Goal: Task Accomplishment & Management: Manage account settings

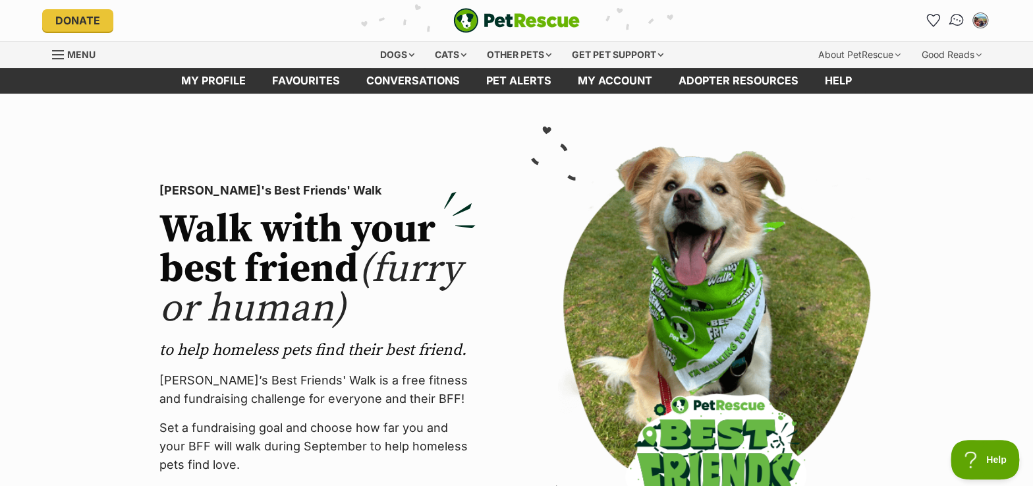
click at [955, 20] on img "Conversations" at bounding box center [957, 20] width 18 height 17
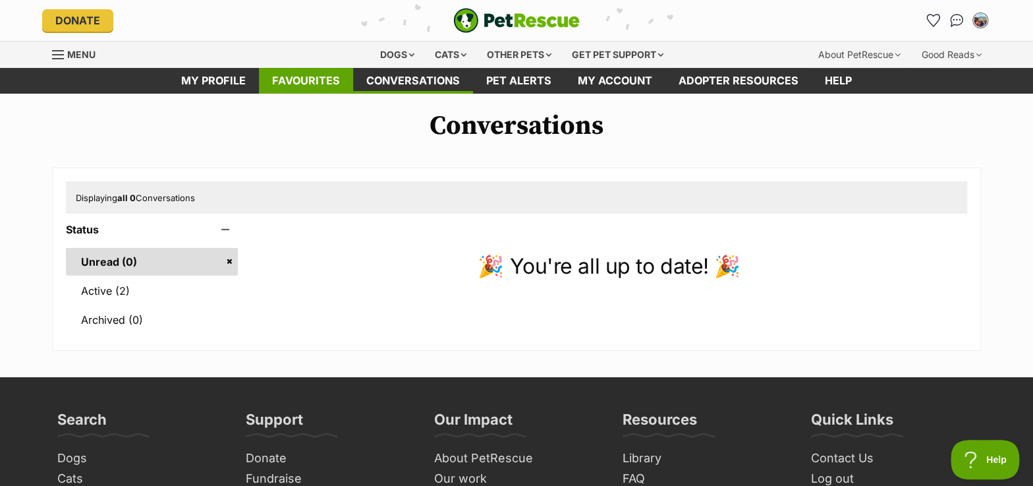
click at [311, 76] on link "Favourites" at bounding box center [306, 81] width 94 height 26
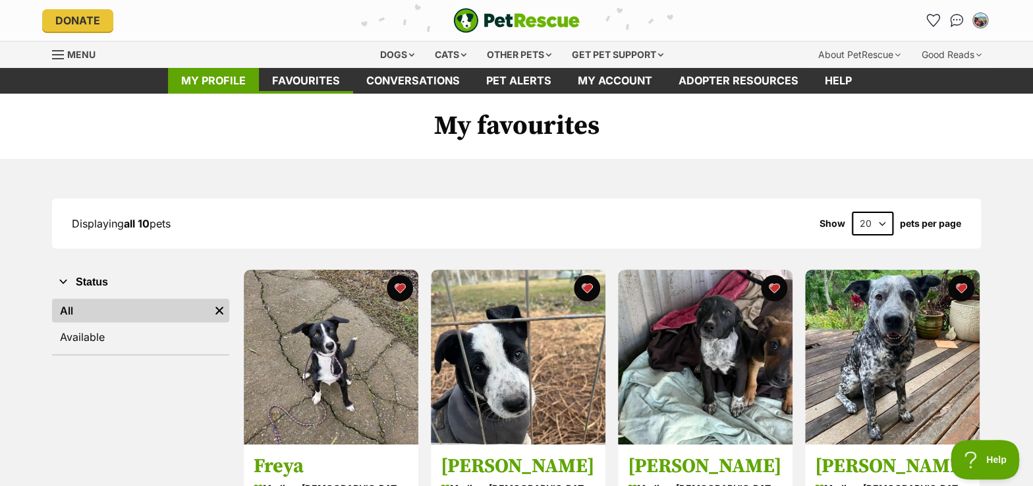
click at [231, 84] on link "My profile" at bounding box center [213, 81] width 91 height 26
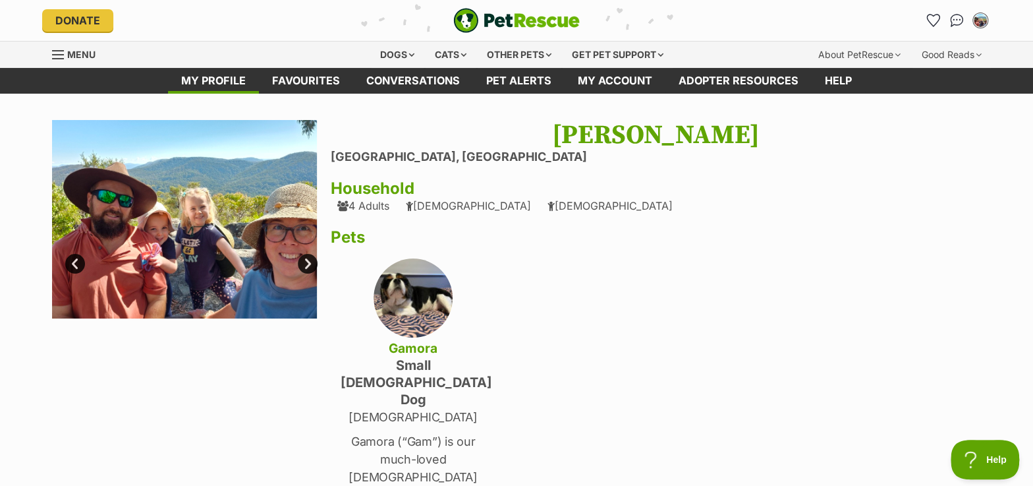
click at [314, 265] on link "Next" at bounding box center [308, 264] width 20 height 20
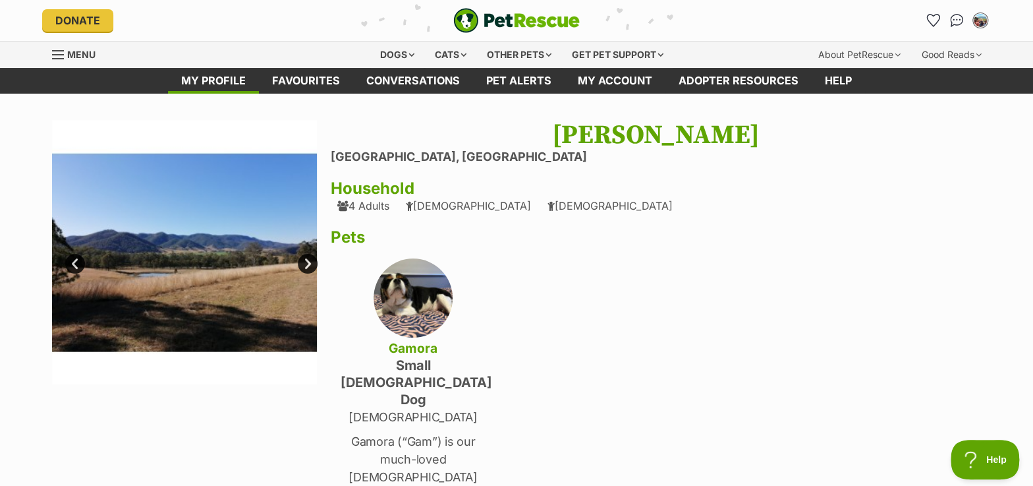
click at [312, 265] on link "Next" at bounding box center [308, 264] width 20 height 20
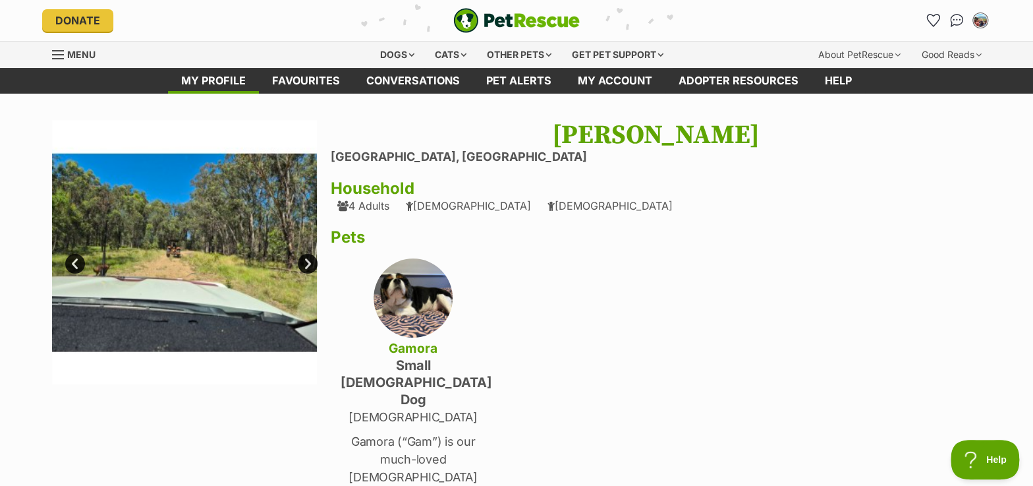
click at [312, 265] on link "Next" at bounding box center [308, 264] width 20 height 20
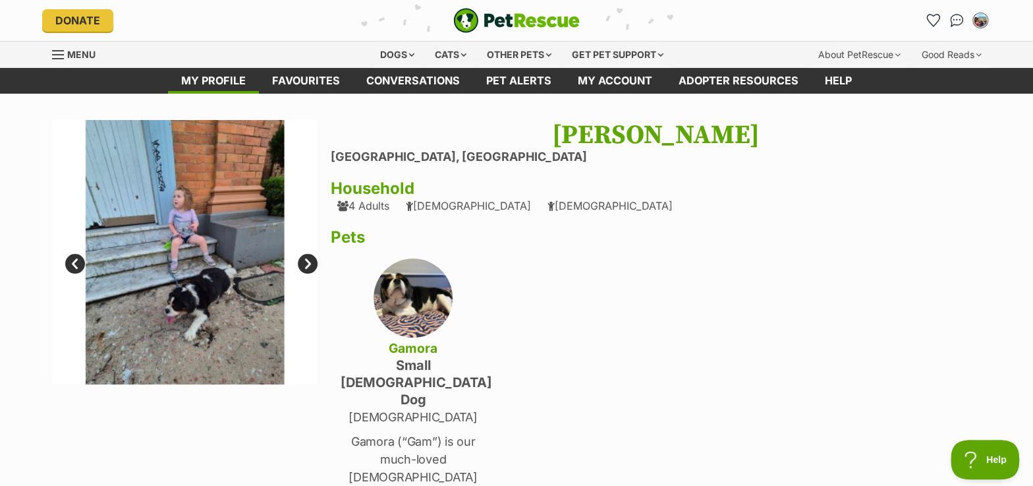
click at [312, 265] on link "Next" at bounding box center [308, 264] width 20 height 20
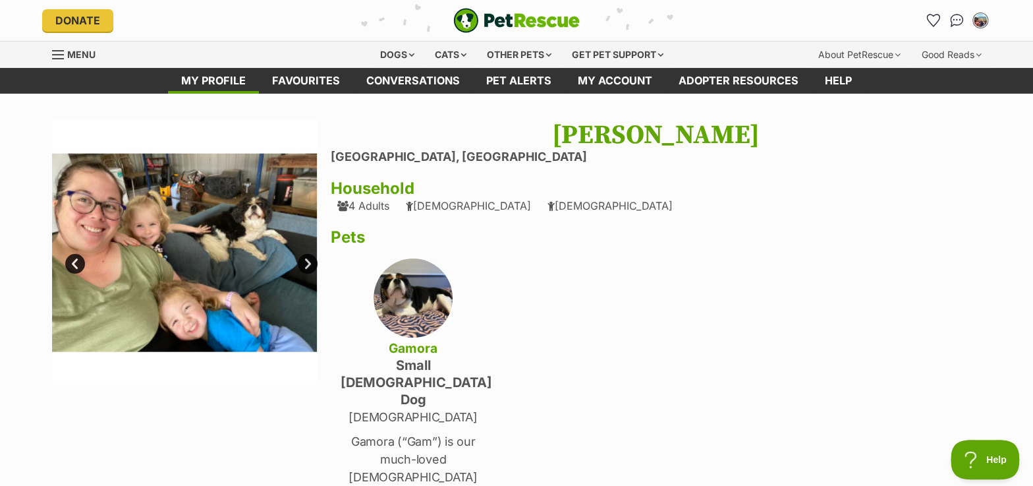
click at [310, 265] on link "Next" at bounding box center [308, 264] width 20 height 20
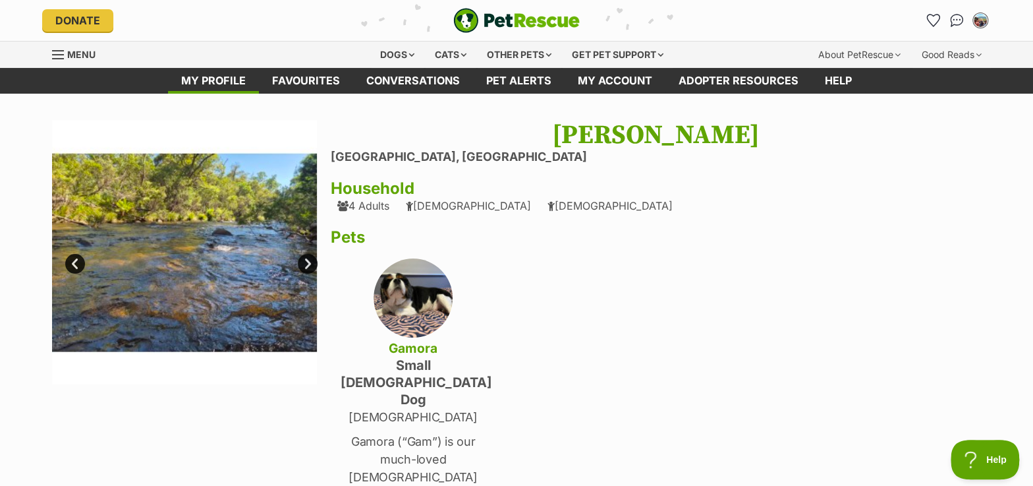
click at [310, 265] on link "Next" at bounding box center [308, 264] width 20 height 20
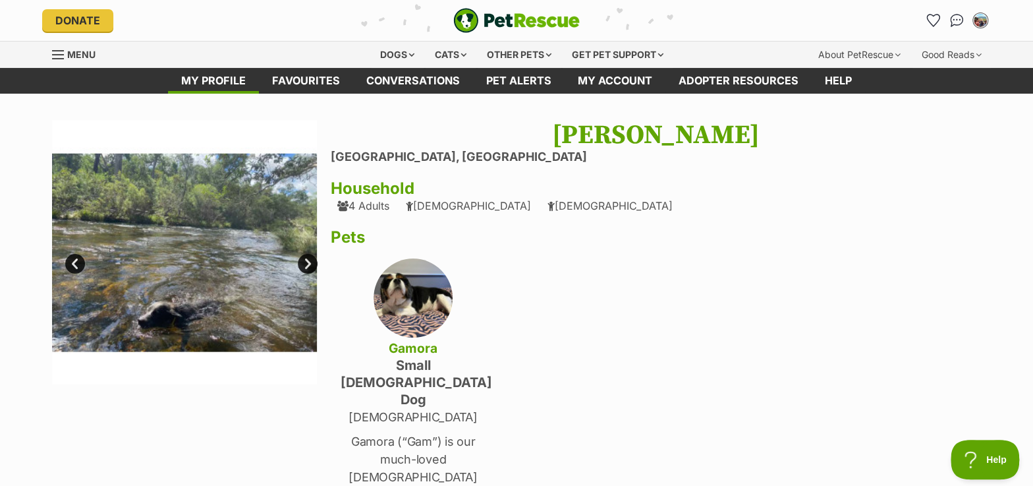
click at [310, 265] on link "Next" at bounding box center [308, 264] width 20 height 20
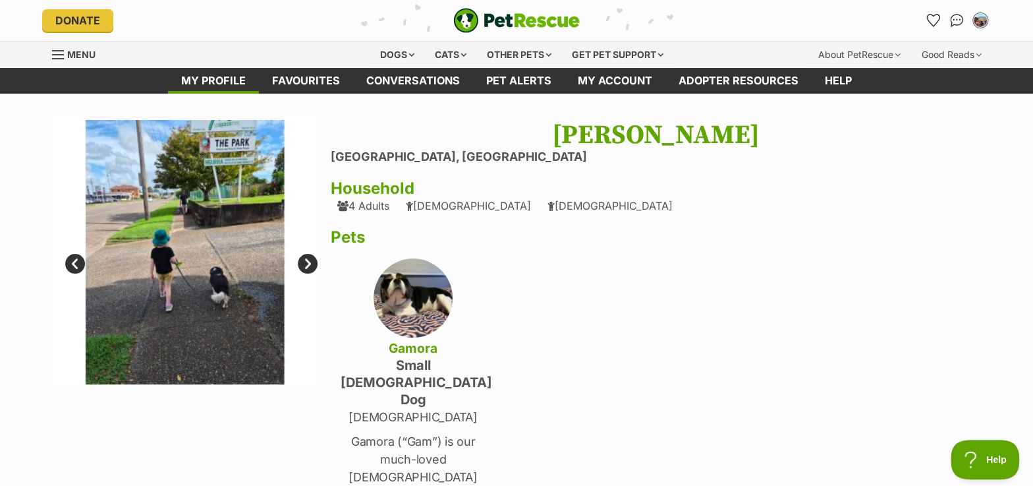
click at [310, 264] on link "Next" at bounding box center [308, 264] width 20 height 20
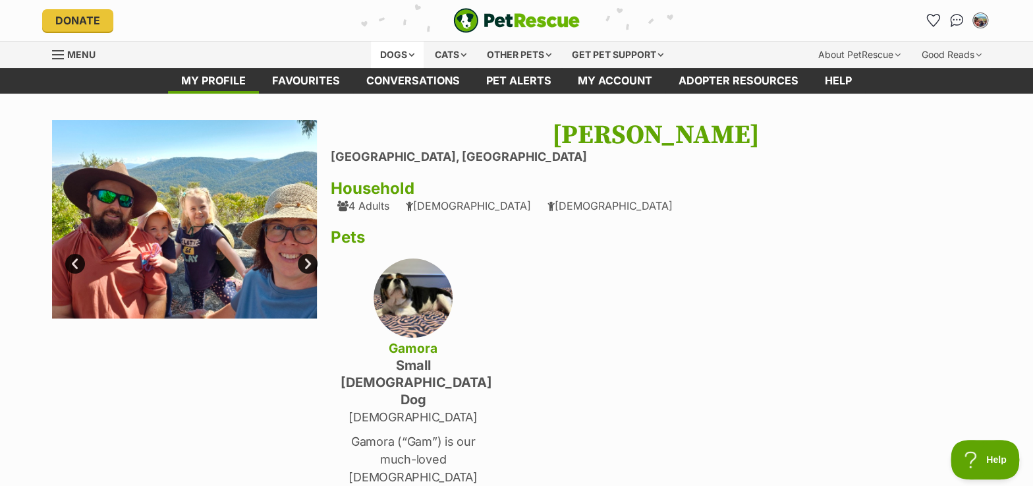
click at [387, 54] on div "Dogs" at bounding box center [397, 55] width 53 height 26
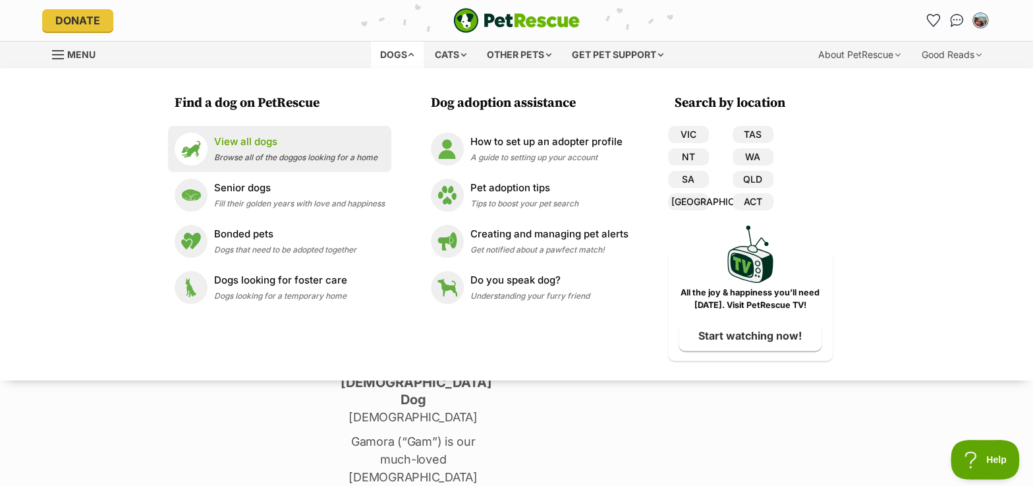
click at [219, 140] on p "View all dogs" at bounding box center [295, 141] width 163 height 15
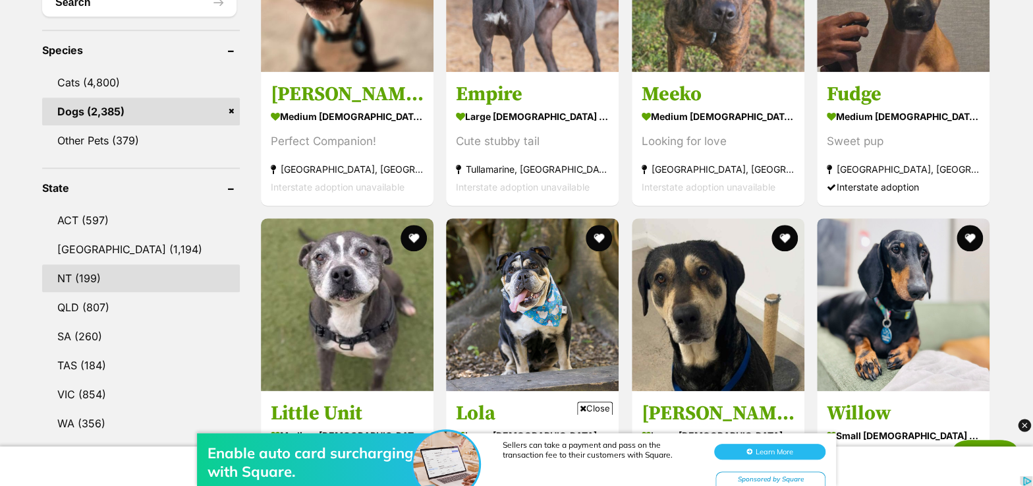
scroll to position [598, 0]
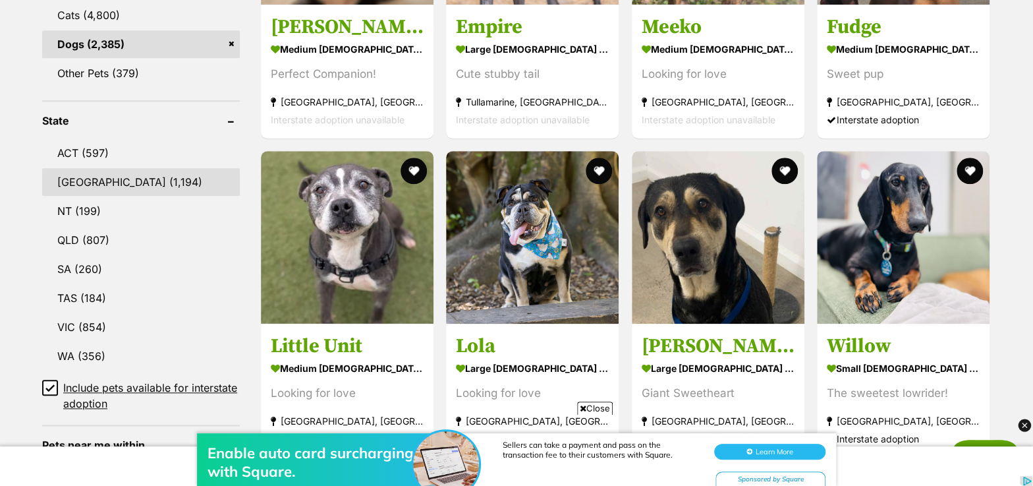
click at [84, 173] on link "[GEOGRAPHIC_DATA] (1,194)" at bounding box center [141, 182] width 198 height 28
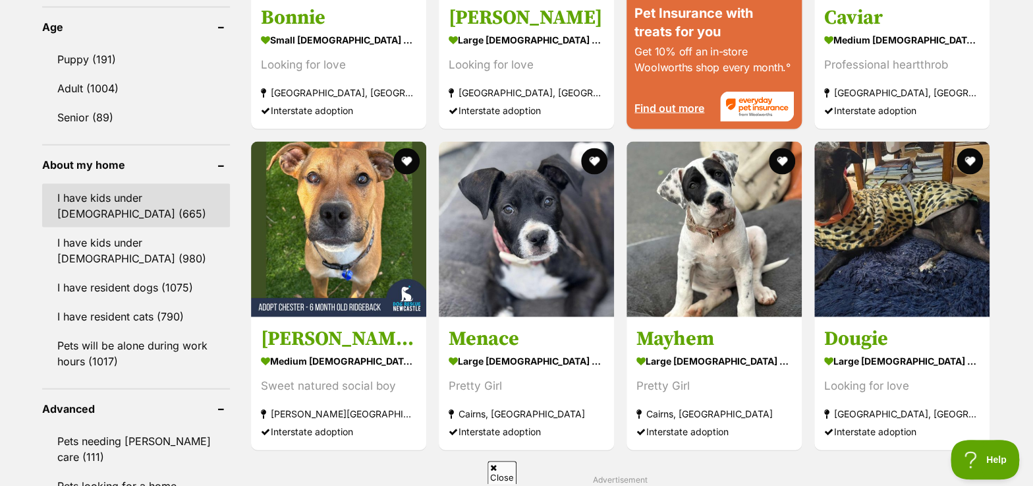
click at [145, 210] on link "I have kids under [DEMOGRAPHIC_DATA] (665)" at bounding box center [136, 205] width 188 height 43
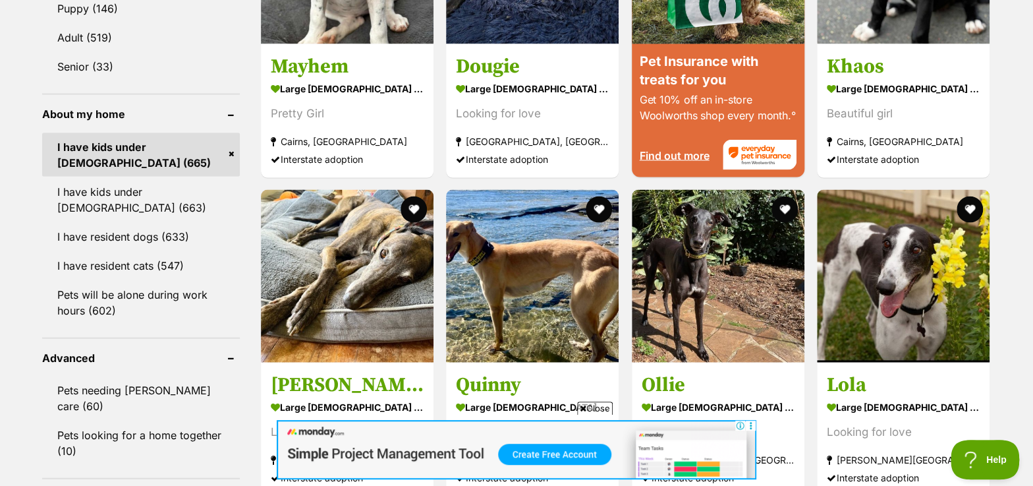
scroll to position [1437, 0]
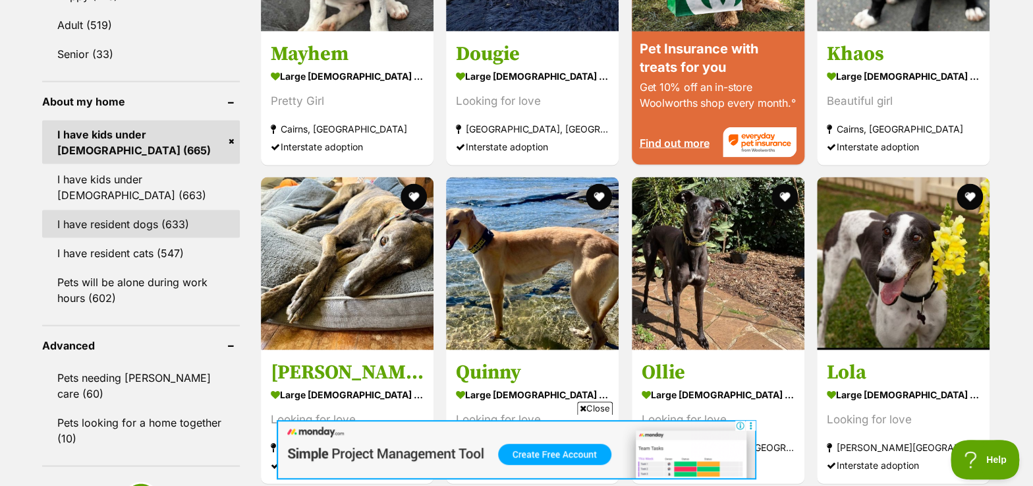
click at [137, 213] on link "I have resident dogs (633)" at bounding box center [141, 224] width 198 height 28
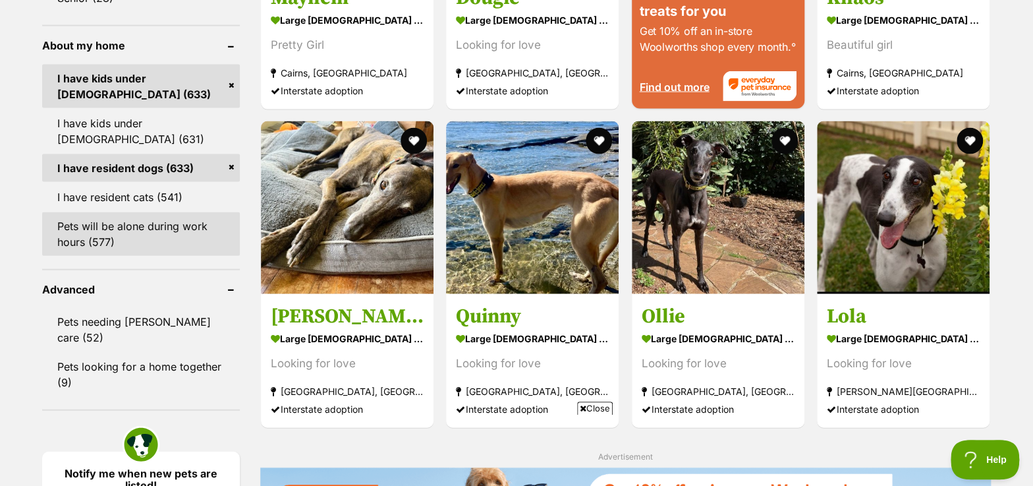
click at [111, 237] on link "Pets will be alone during work hours (577)" at bounding box center [141, 233] width 198 height 43
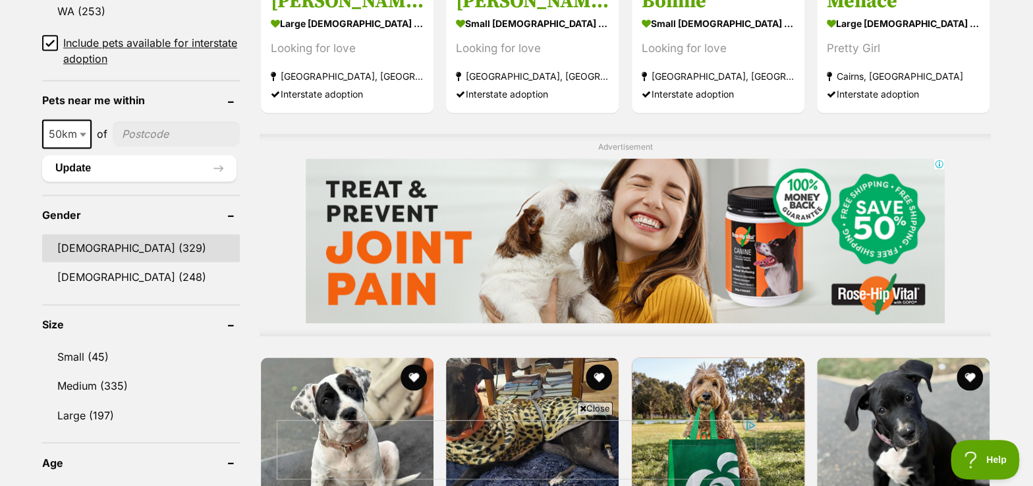
scroll to position [958, 0]
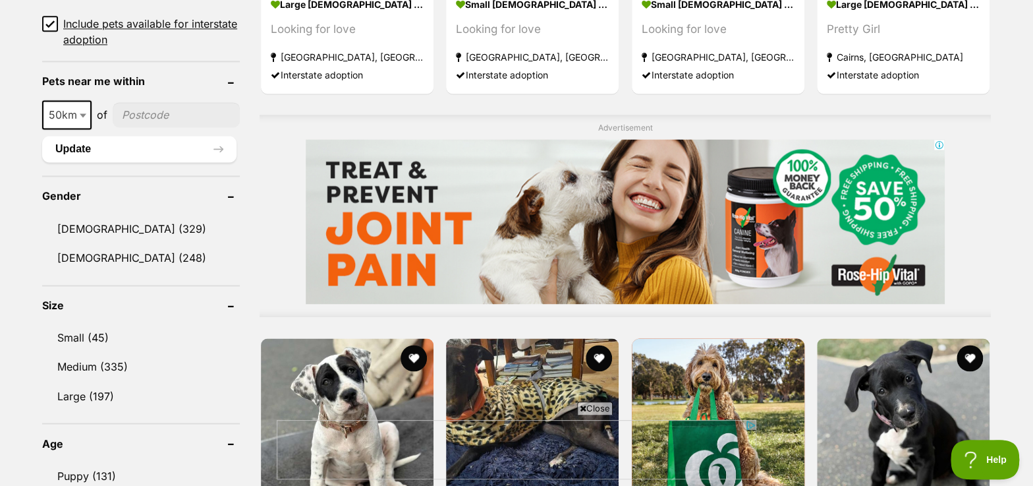
click at [72, 122] on span "50km" at bounding box center [66, 114] width 49 height 29
select select "100"
click at [159, 104] on input"] "postcode" at bounding box center [178, 114] width 123 height 25
type input"] "2440"
click at [155, 138] on button "Update" at bounding box center [139, 149] width 194 height 26
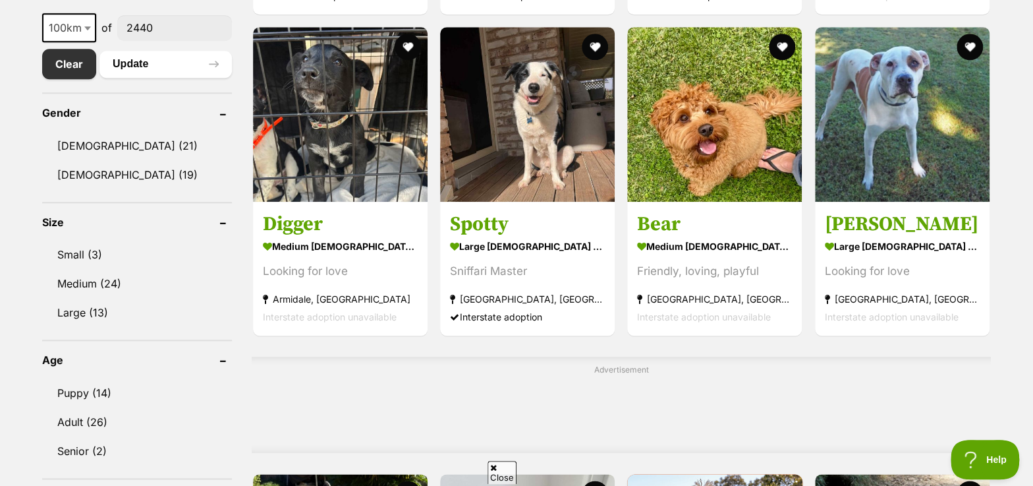
scroll to position [778, 0]
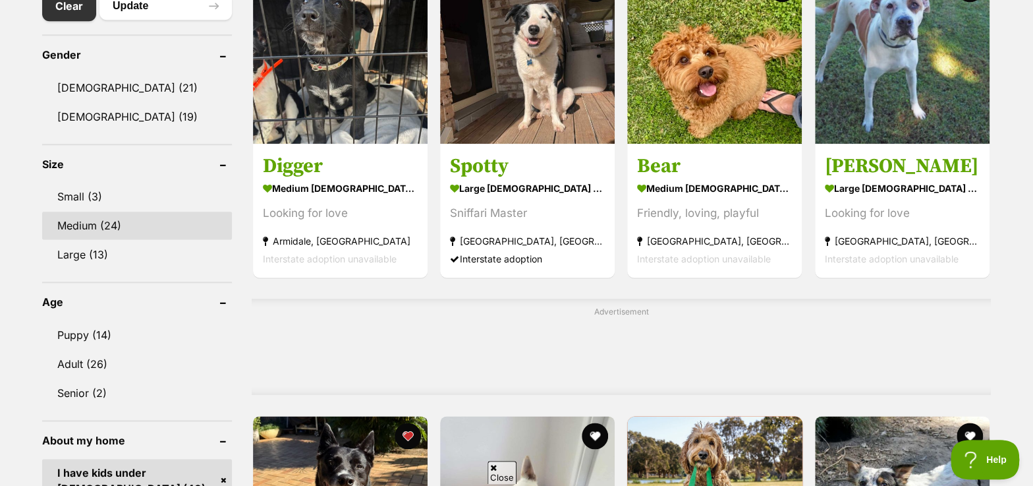
click at [74, 231] on link "Medium (24)" at bounding box center [137, 226] width 190 height 28
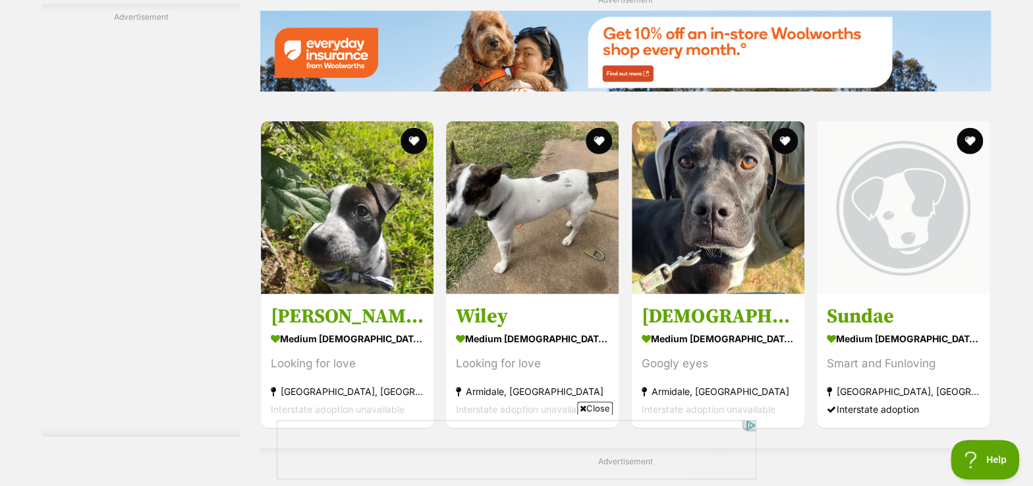
scroll to position [1916, 0]
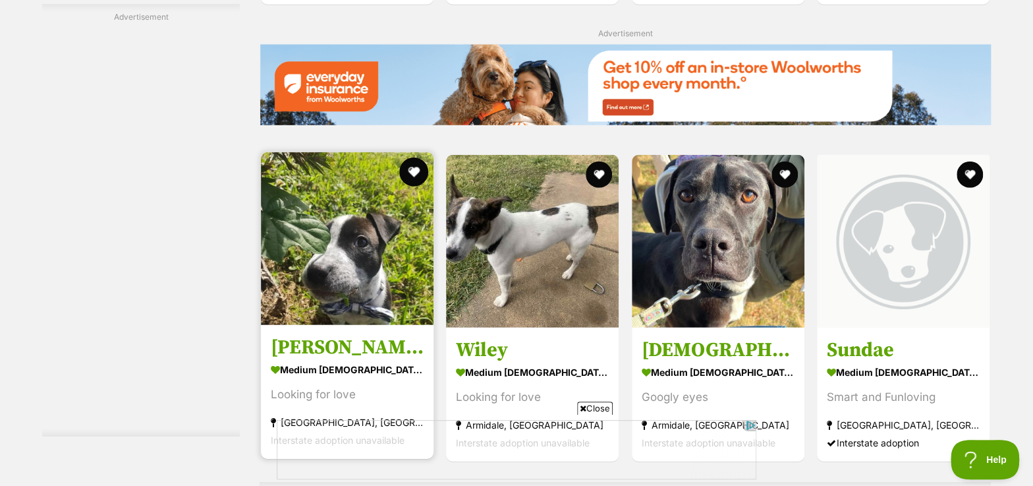
click at [414, 170] on button "favourite" at bounding box center [413, 171] width 29 height 29
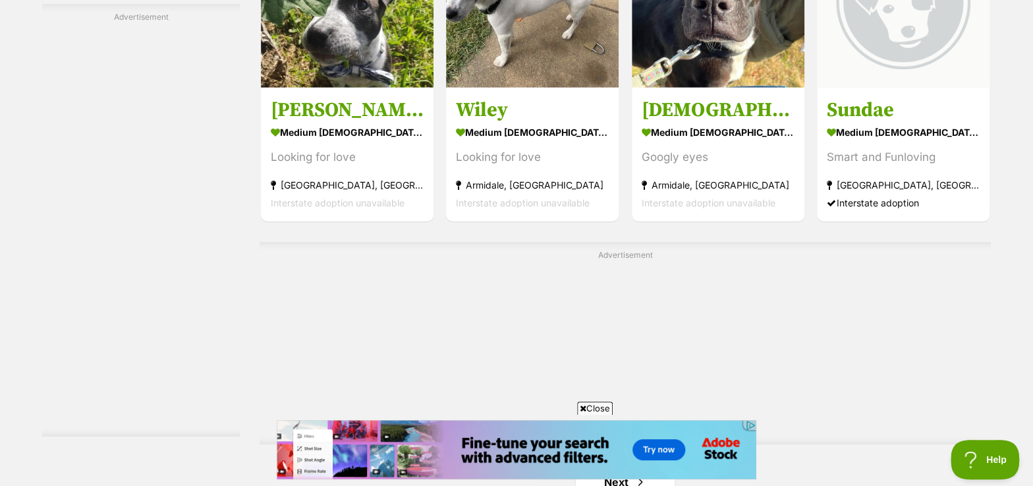
scroll to position [2396, 0]
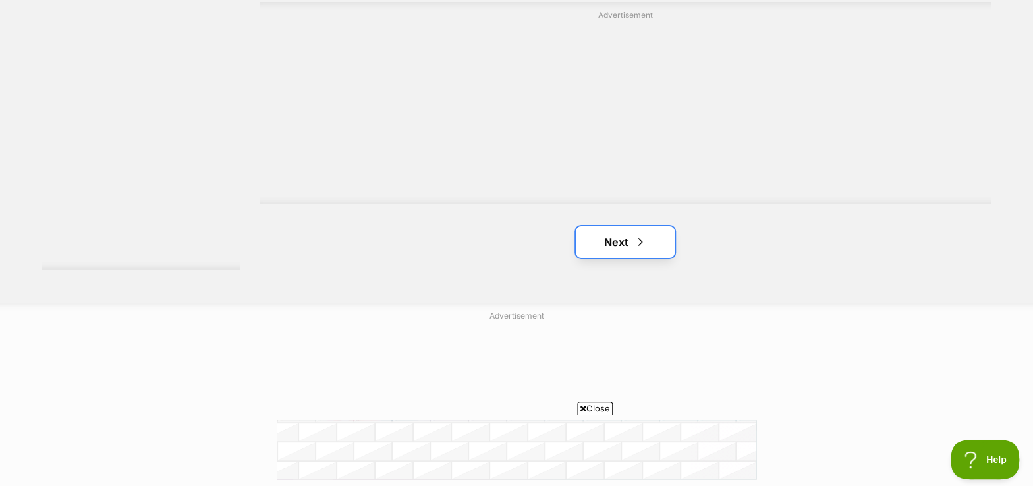
click at [624, 252] on link "Next" at bounding box center [625, 242] width 99 height 32
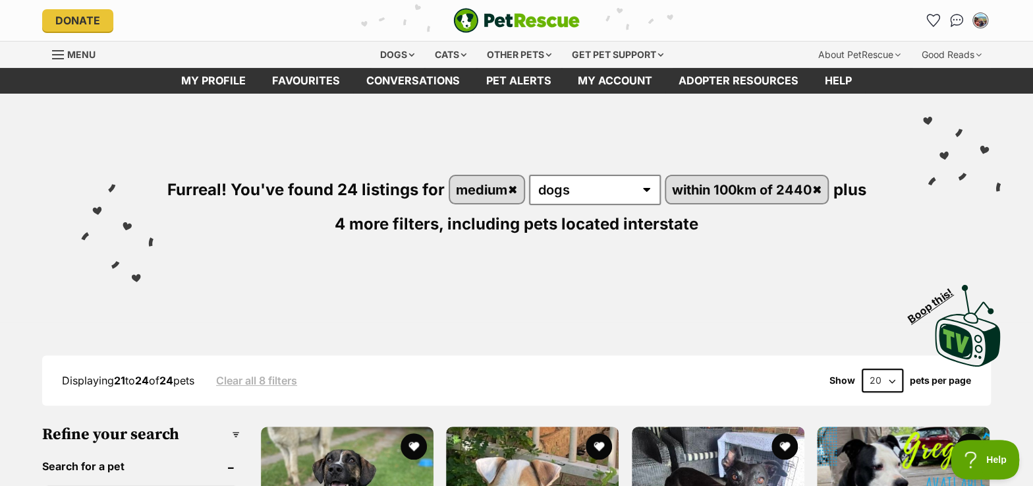
click at [71, 56] on span "Menu" at bounding box center [81, 54] width 28 height 11
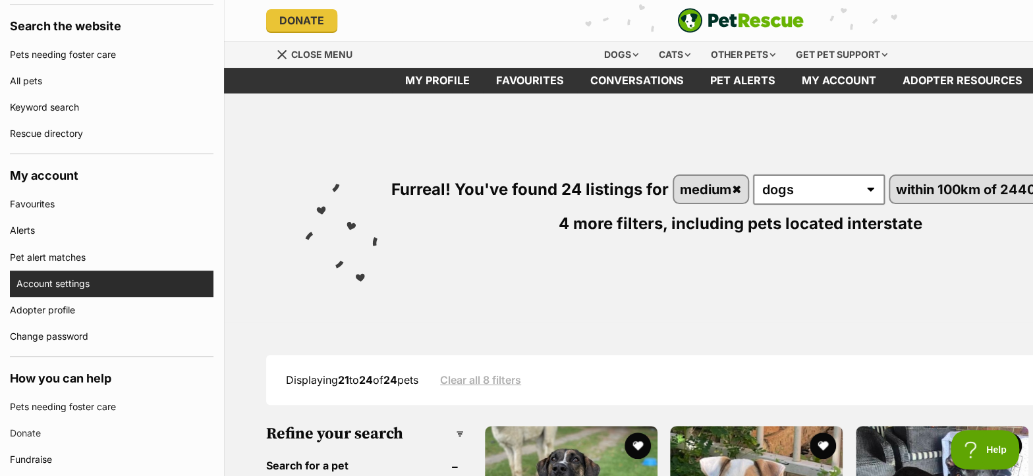
scroll to position [299, 0]
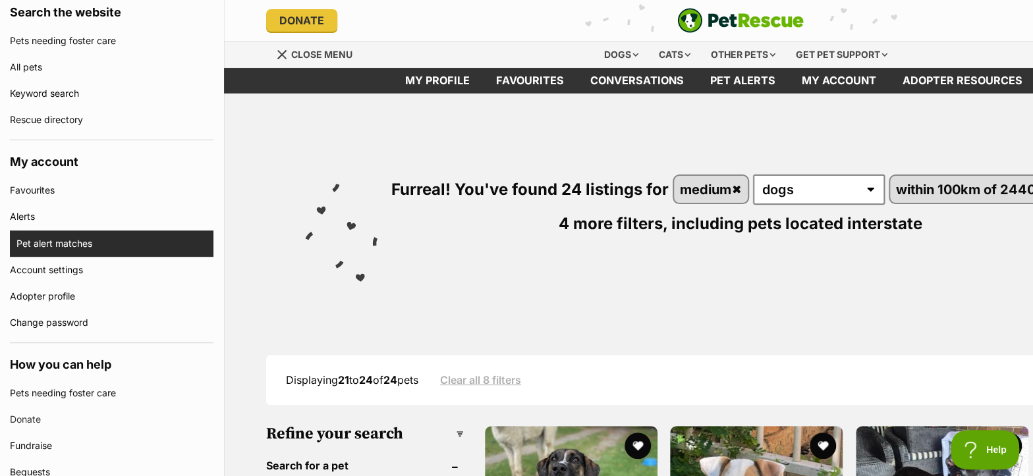
click at [85, 243] on link "Pet alert matches" at bounding box center [114, 244] width 197 height 26
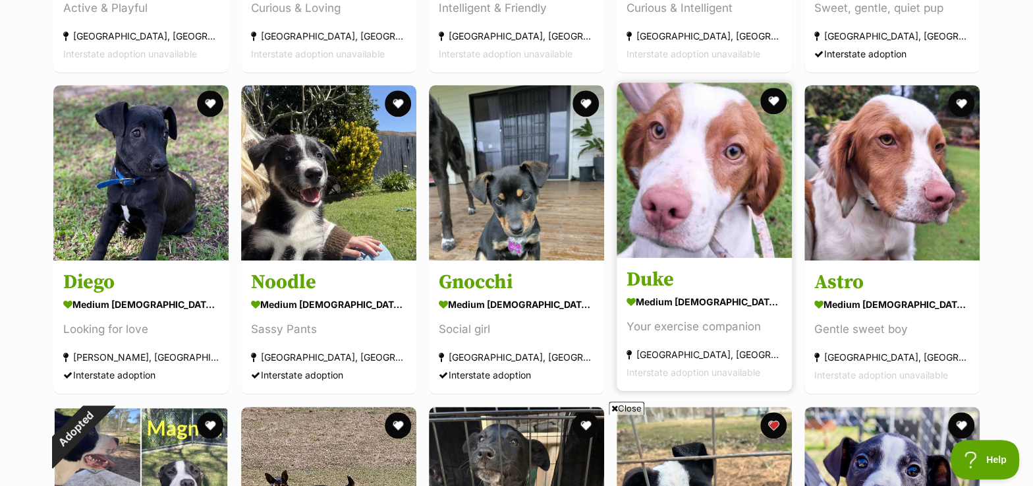
scroll to position [539, 0]
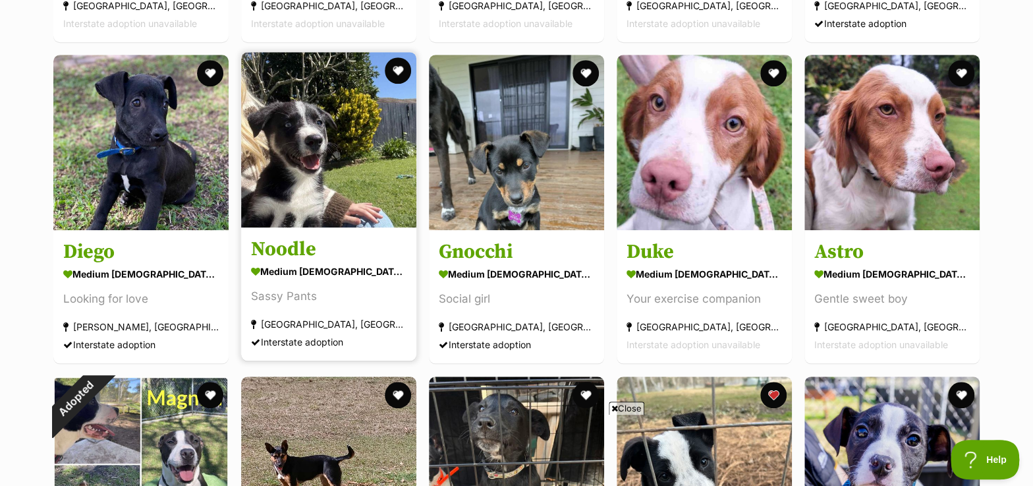
click at [331, 207] on img at bounding box center [328, 139] width 175 height 175
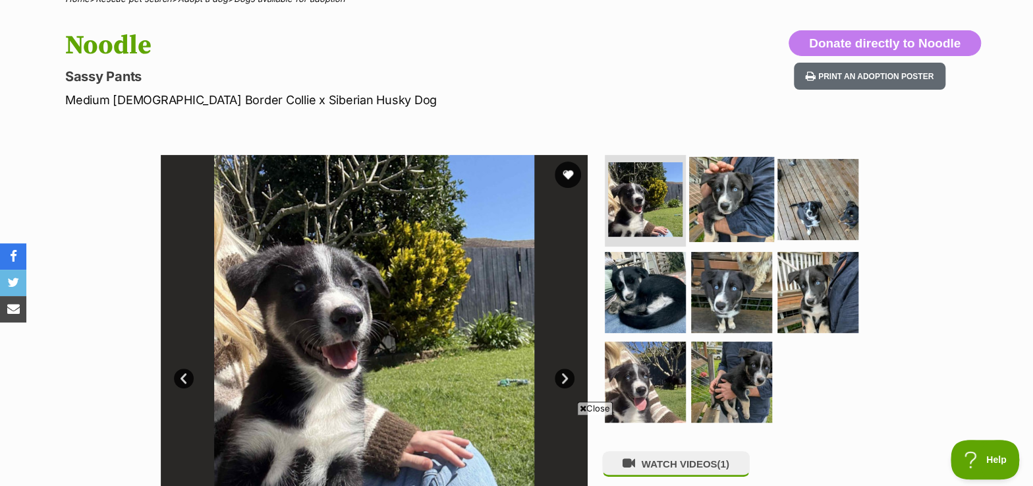
click at [710, 212] on img at bounding box center [731, 198] width 85 height 85
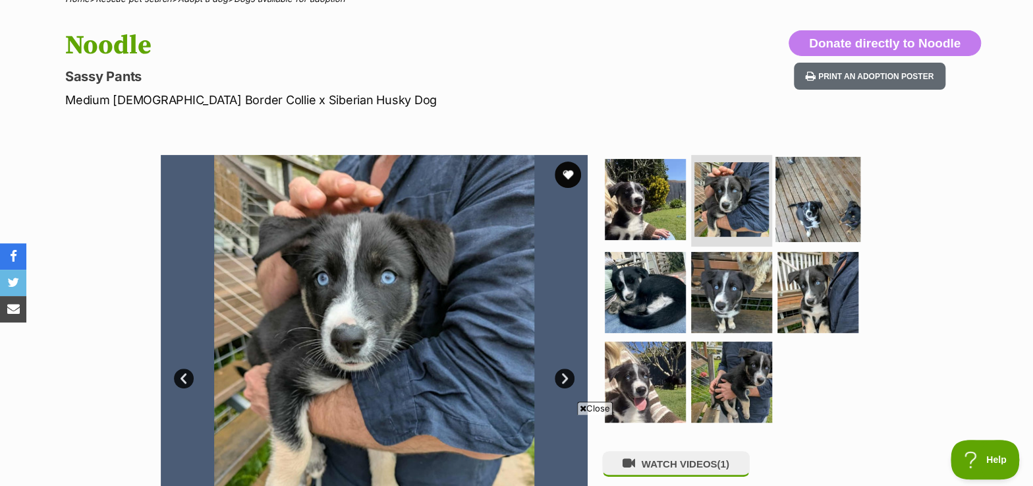
click at [823, 216] on img at bounding box center [818, 198] width 85 height 85
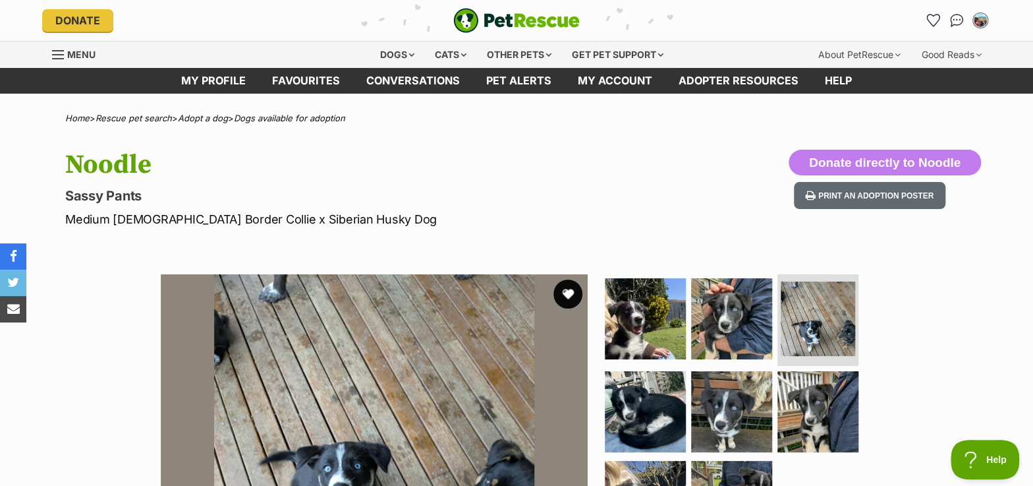
click at [563, 293] on button "favourite" at bounding box center [567, 293] width 29 height 29
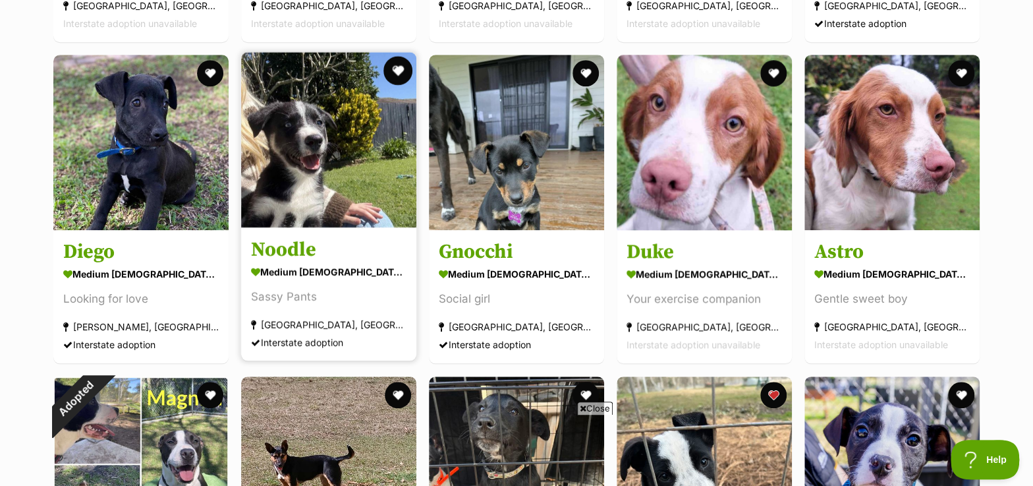
click at [393, 71] on button "favourite" at bounding box center [397, 70] width 29 height 29
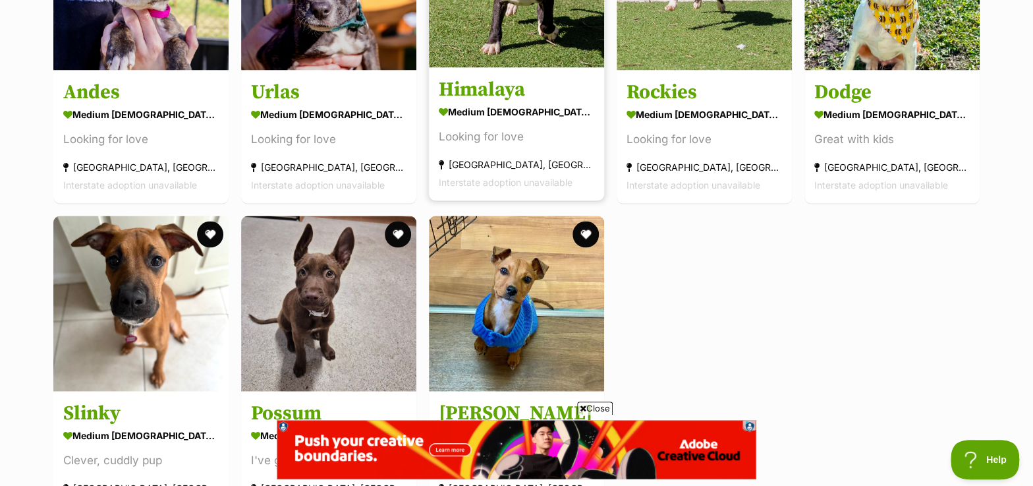
scroll to position [1378, 0]
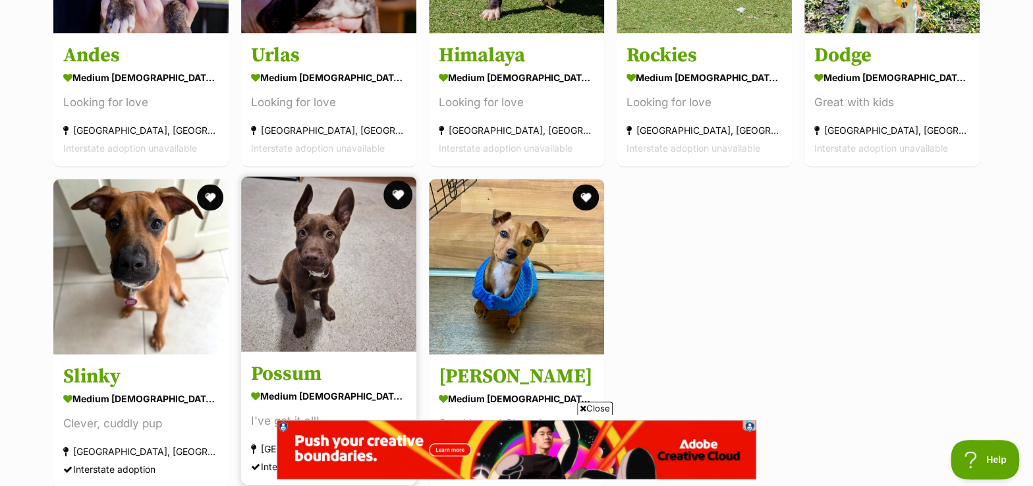
click at [391, 197] on button "favourite" at bounding box center [397, 195] width 29 height 29
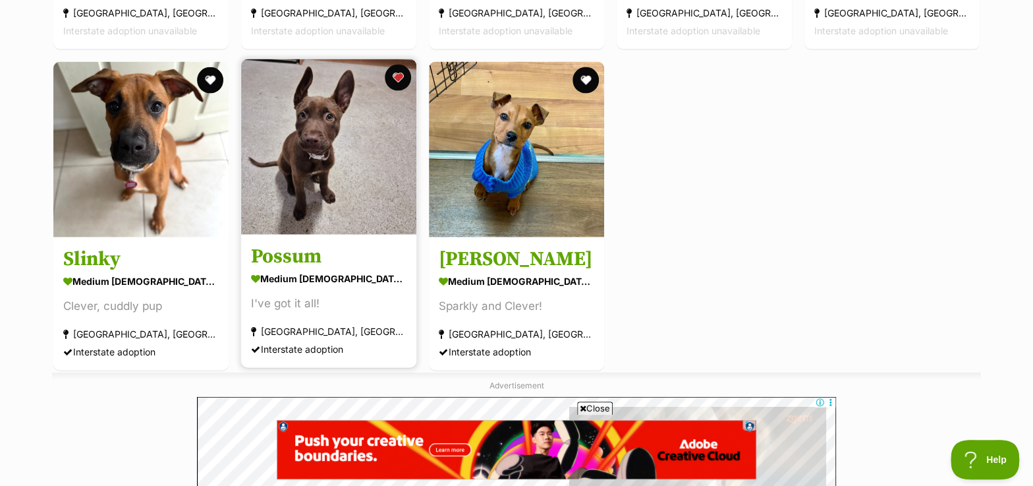
scroll to position [1498, 0]
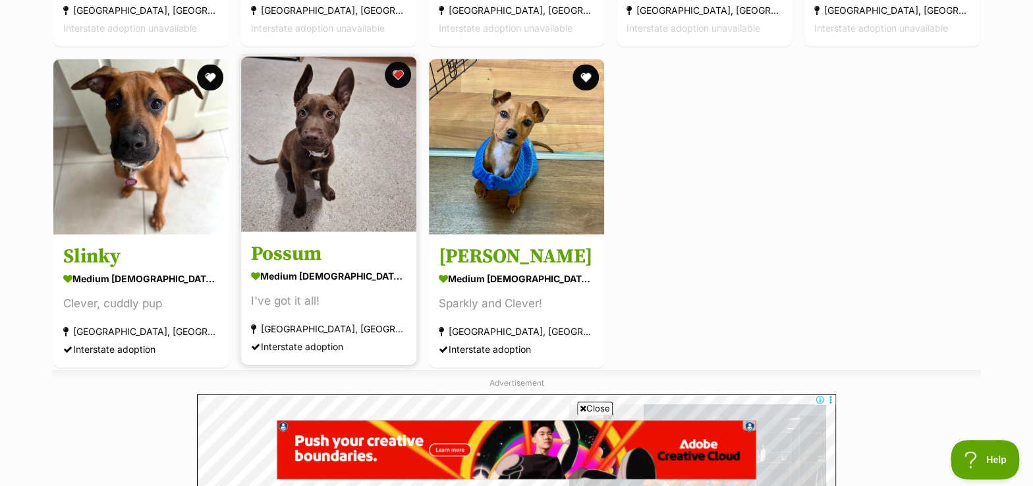
click at [306, 250] on h3 "Possum" at bounding box center [329, 254] width 156 height 25
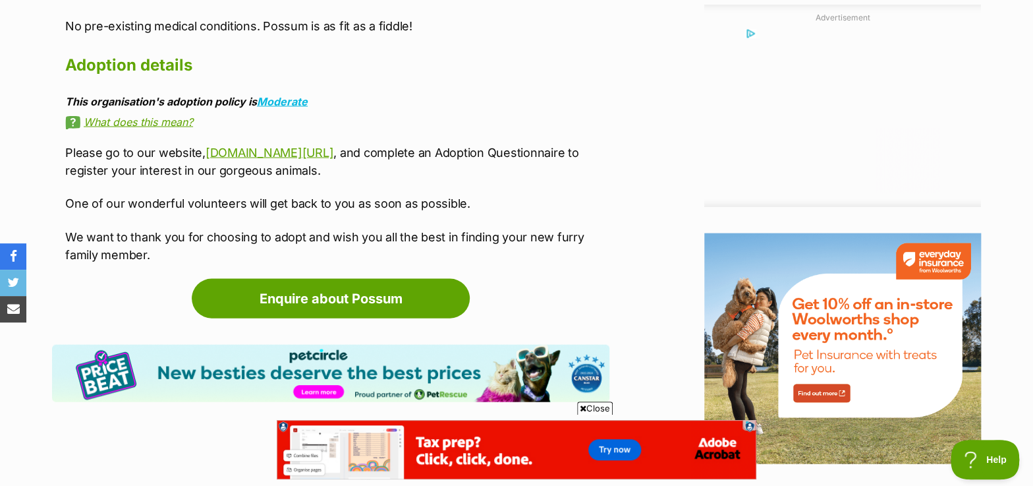
scroll to position [1138, 0]
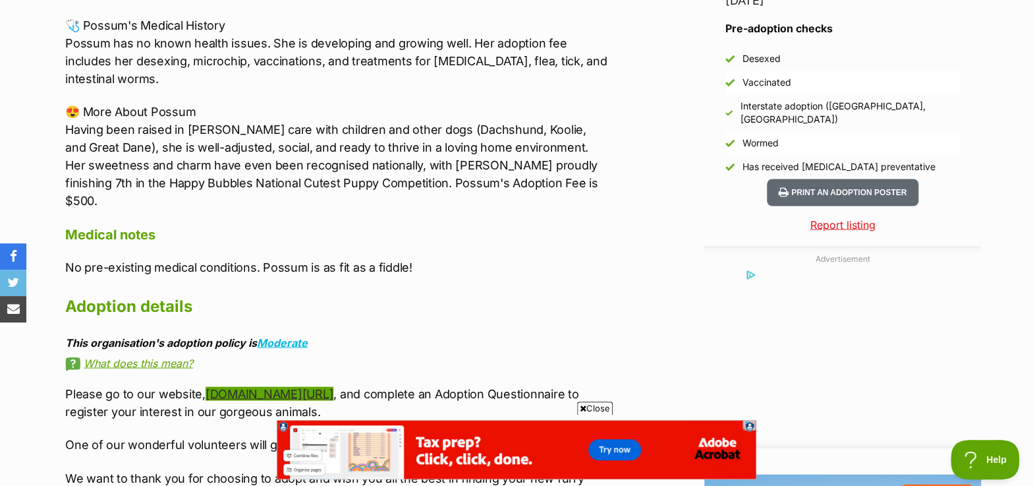
click at [261, 386] on link "www.sweetpeaanimalrescue.com.au/adoption" at bounding box center [270, 393] width 128 height 14
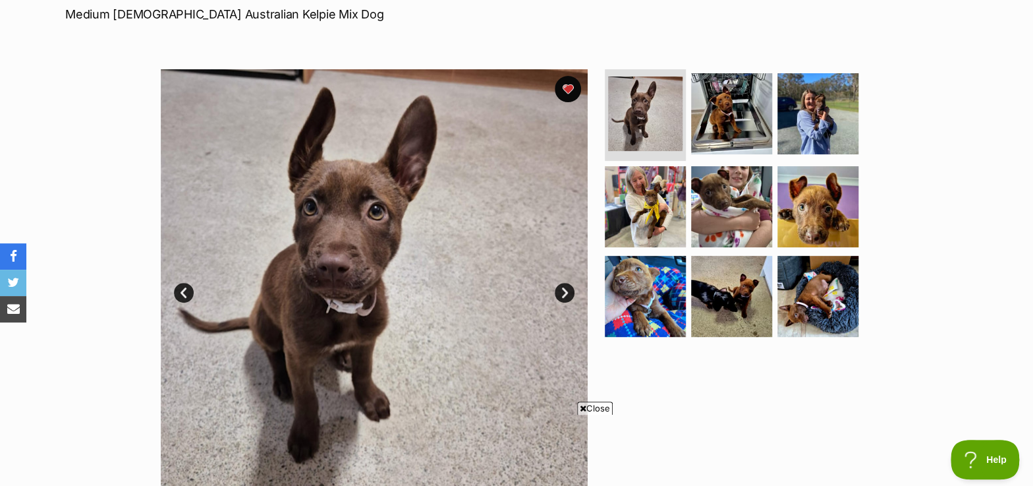
scroll to position [119, 0]
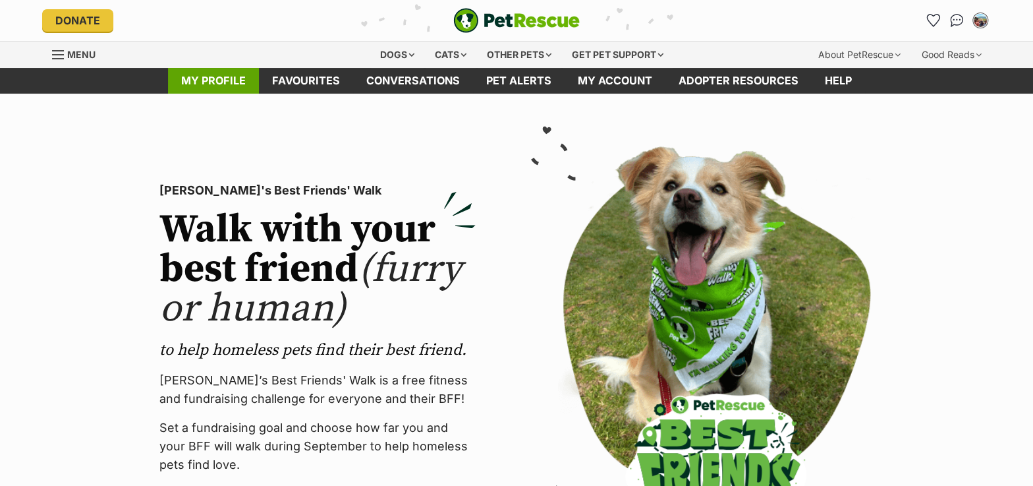
drag, startPoint x: 228, startPoint y: 82, endPoint x: 233, endPoint y: 86, distance: 7.0
click at [228, 82] on link "My profile" at bounding box center [213, 81] width 91 height 26
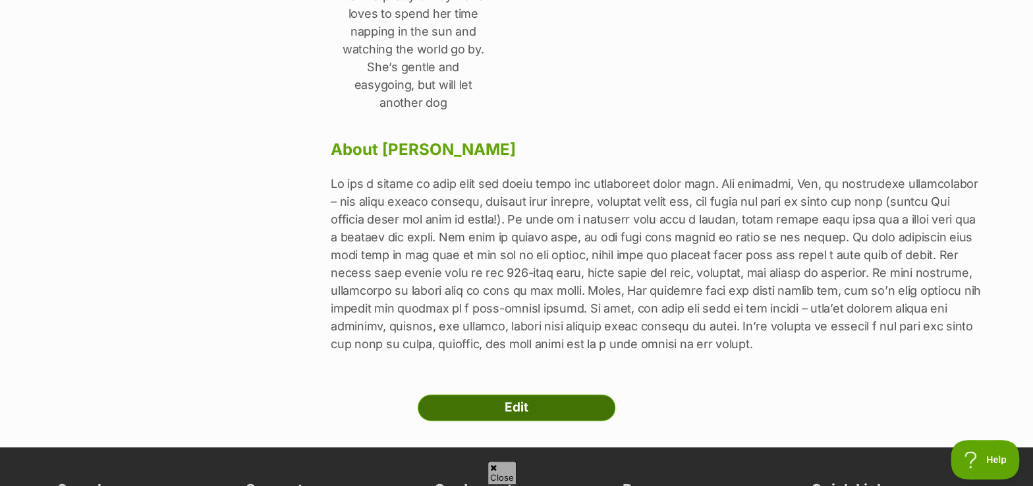
click at [537, 394] on link "Edit" at bounding box center [517, 407] width 198 height 26
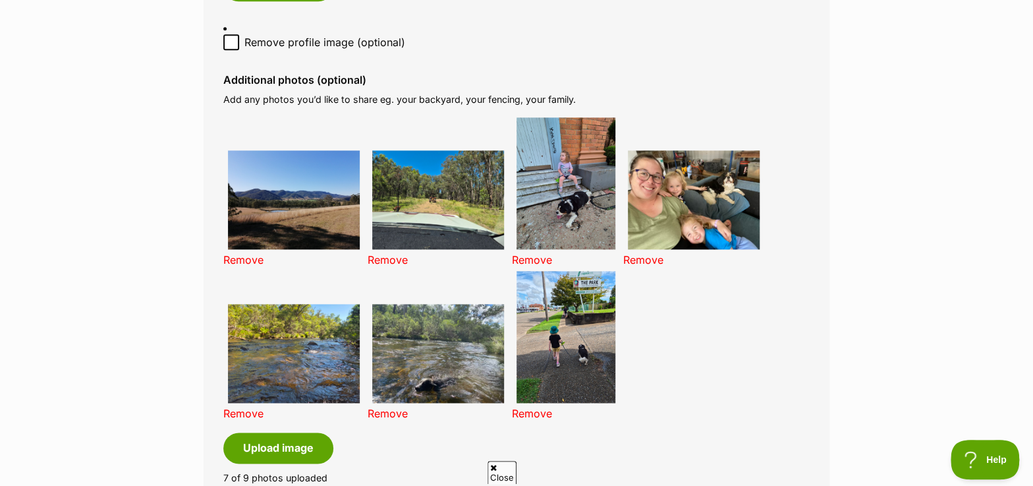
scroll to position [898, 0]
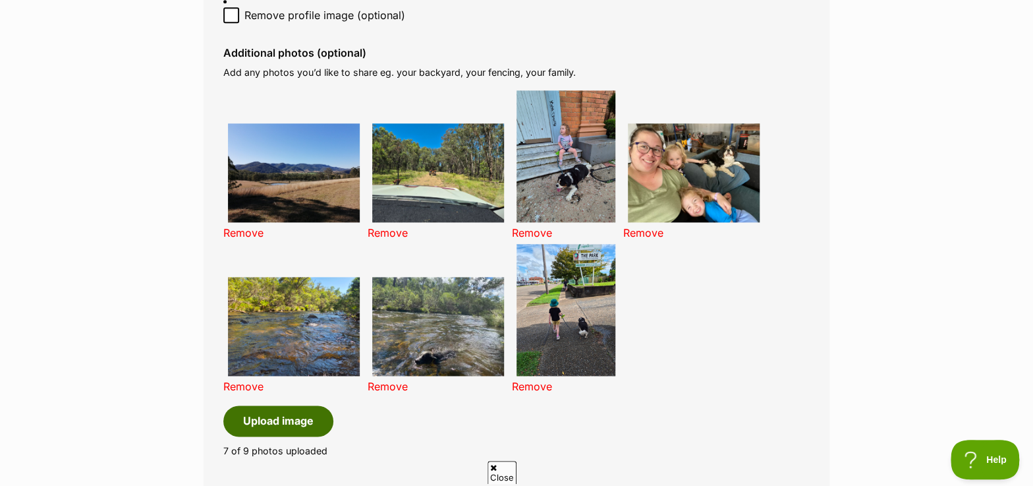
click at [271, 412] on button "Upload image" at bounding box center [278, 420] width 110 height 30
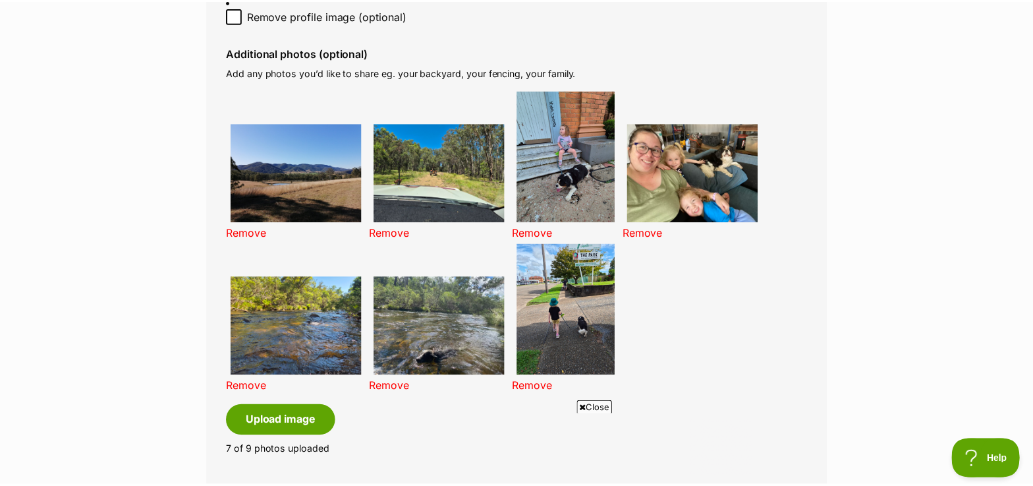
scroll to position [0, 0]
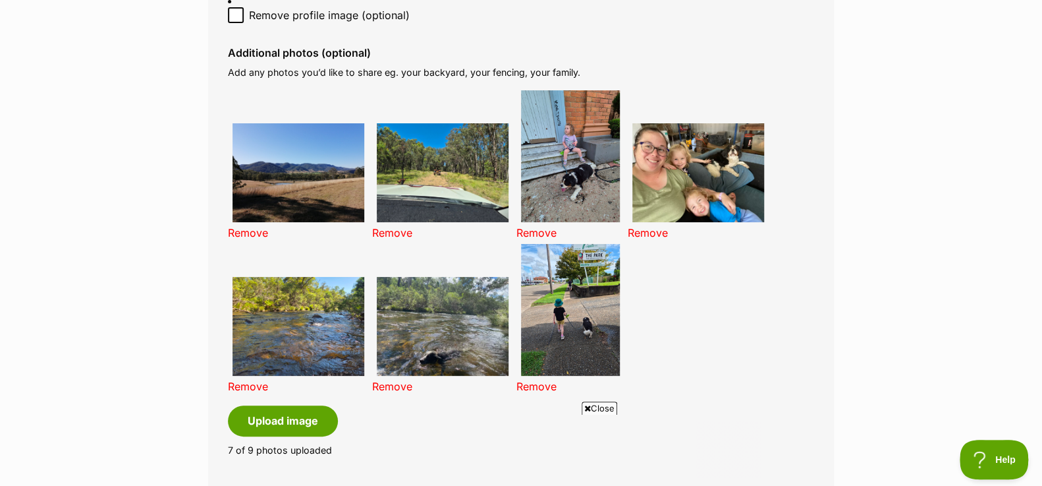
click at [602, 407] on span "Close" at bounding box center [600, 407] width 36 height 13
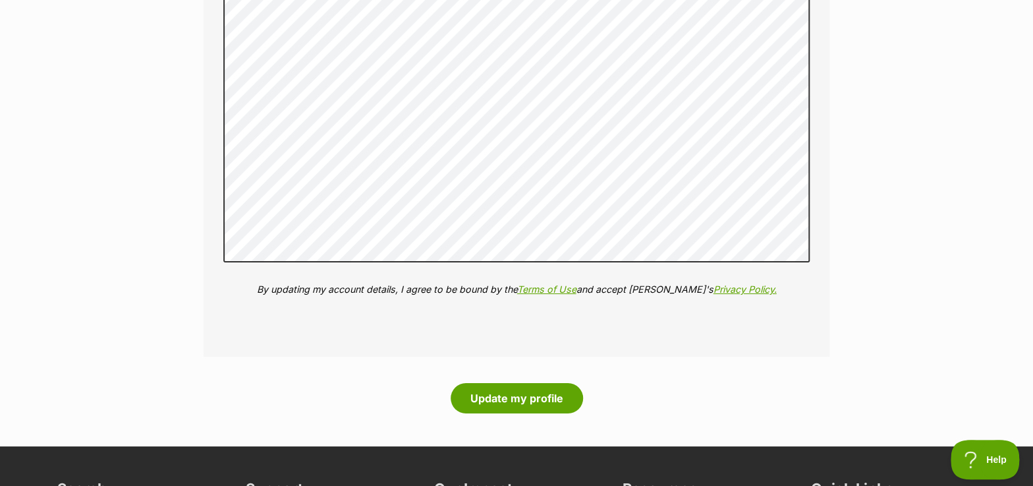
scroll to position [2396, 0]
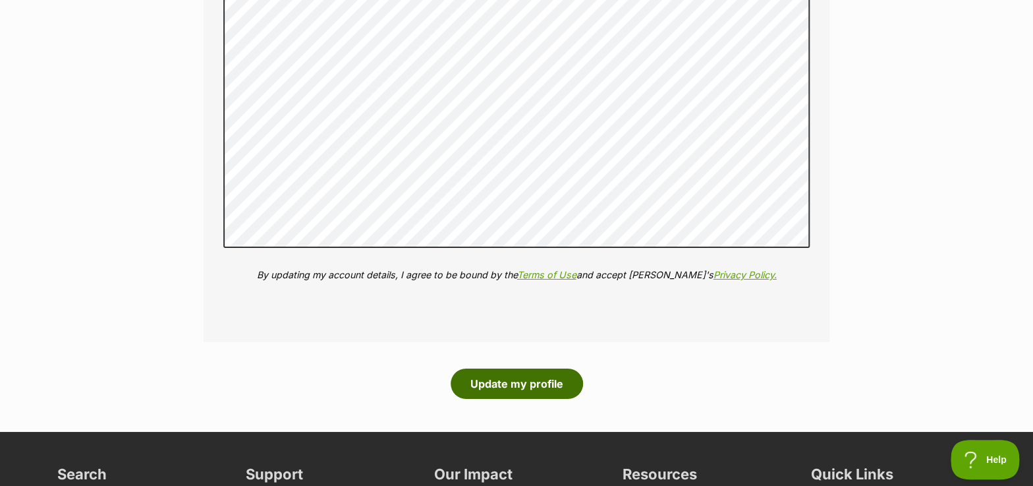
click at [536, 385] on button "Update my profile" at bounding box center [517, 383] width 132 height 30
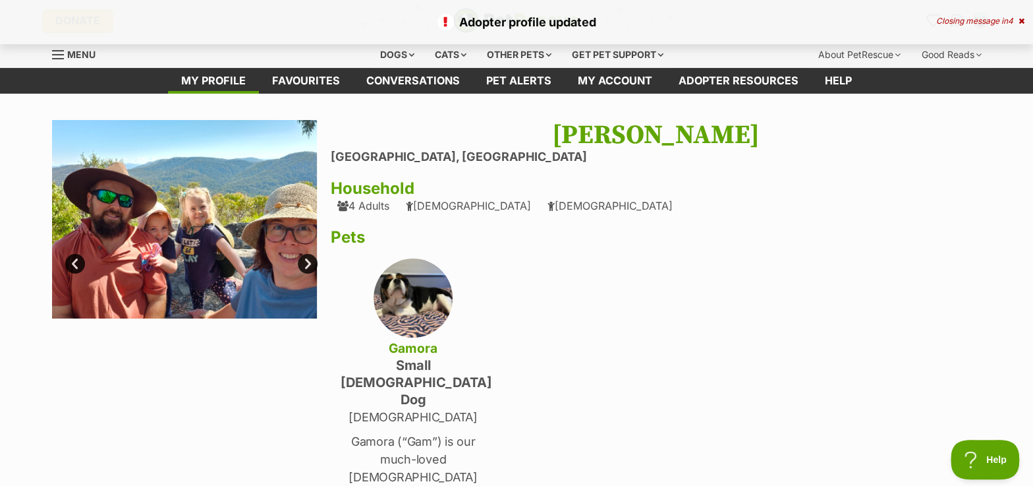
click at [304, 262] on link "Next" at bounding box center [308, 264] width 20 height 20
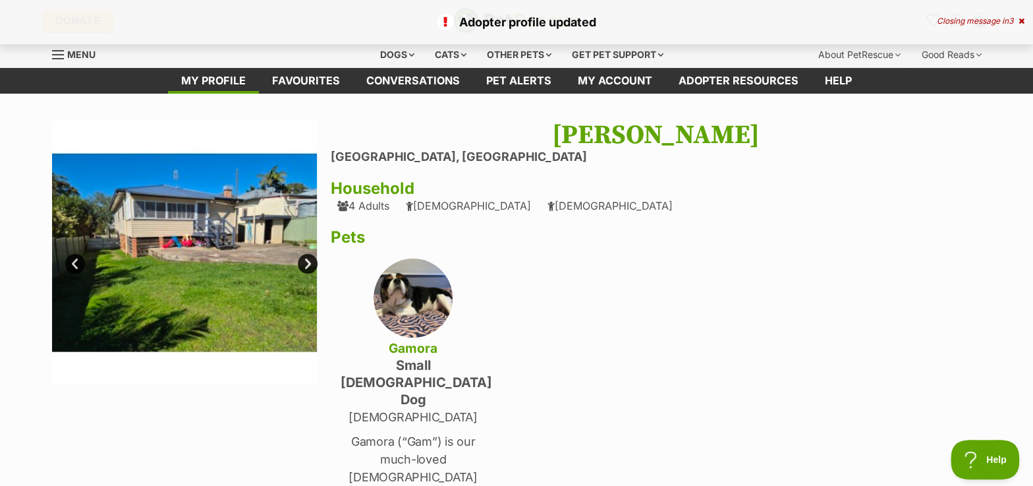
click at [304, 262] on link "Next" at bounding box center [308, 264] width 20 height 20
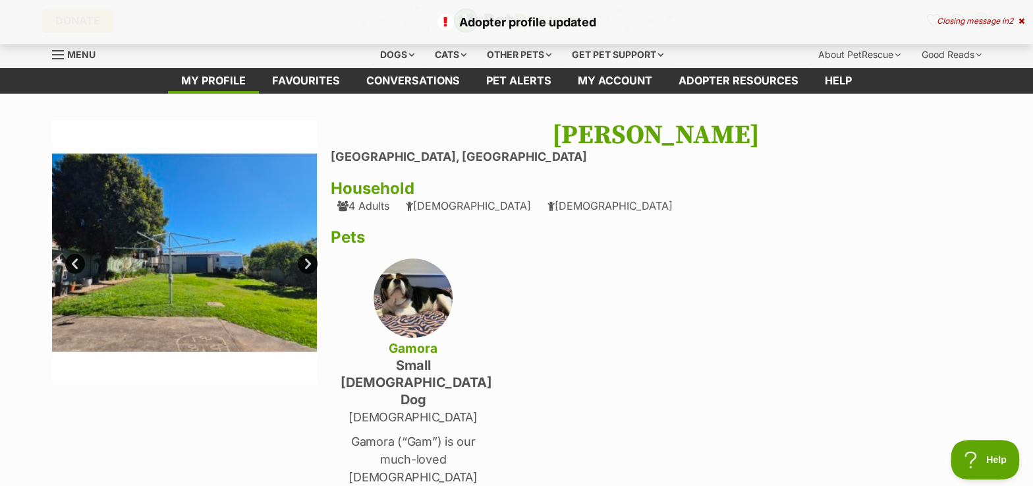
click at [304, 262] on link "Next" at bounding box center [308, 264] width 20 height 20
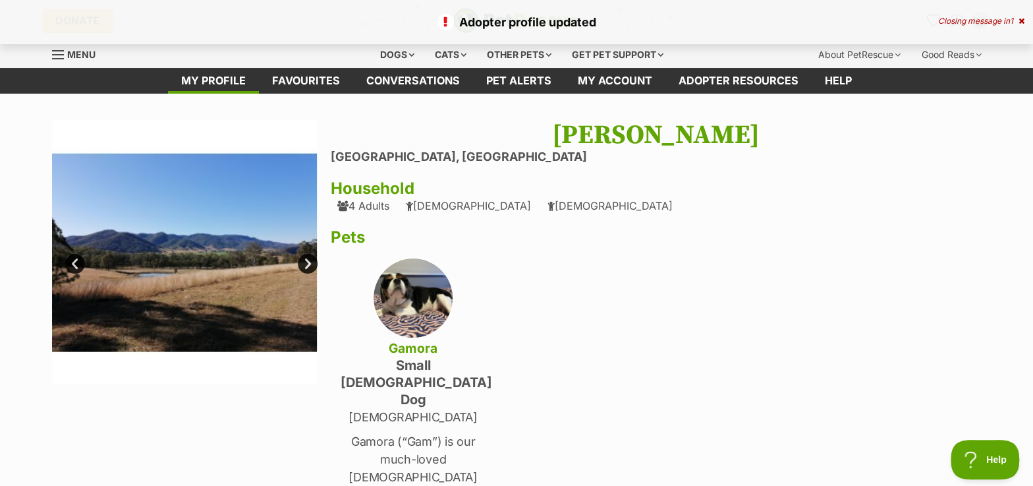
click at [304, 262] on link "Next" at bounding box center [308, 264] width 20 height 20
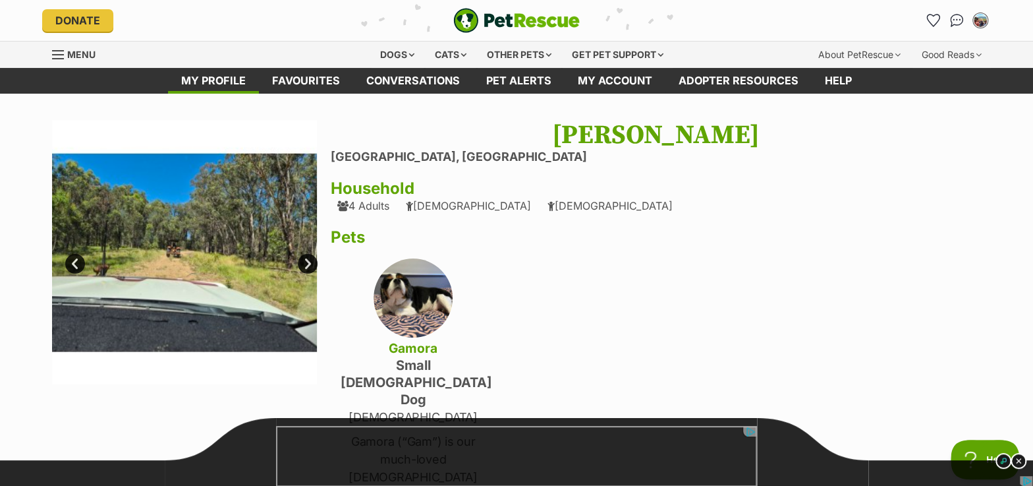
click at [304, 262] on link "Next" at bounding box center [308, 264] width 20 height 20
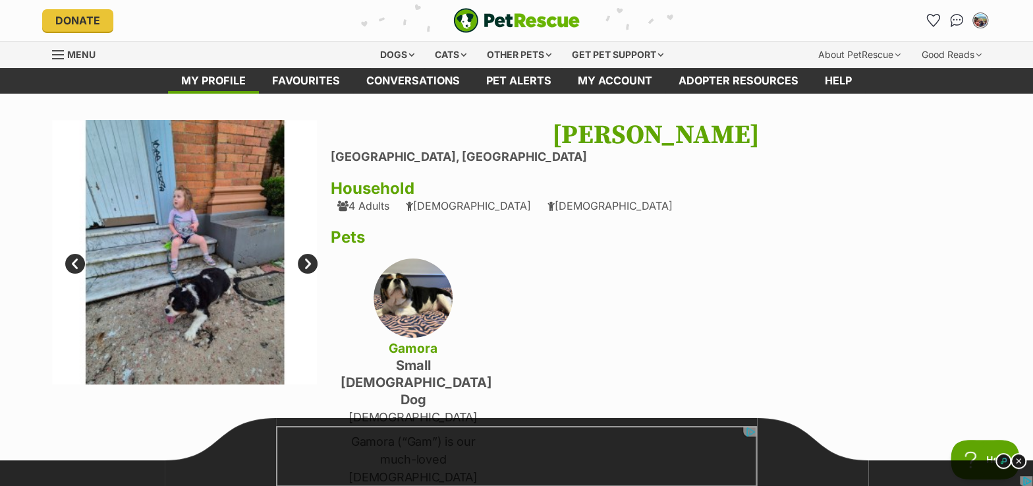
click at [304, 262] on link "Next" at bounding box center [308, 264] width 20 height 20
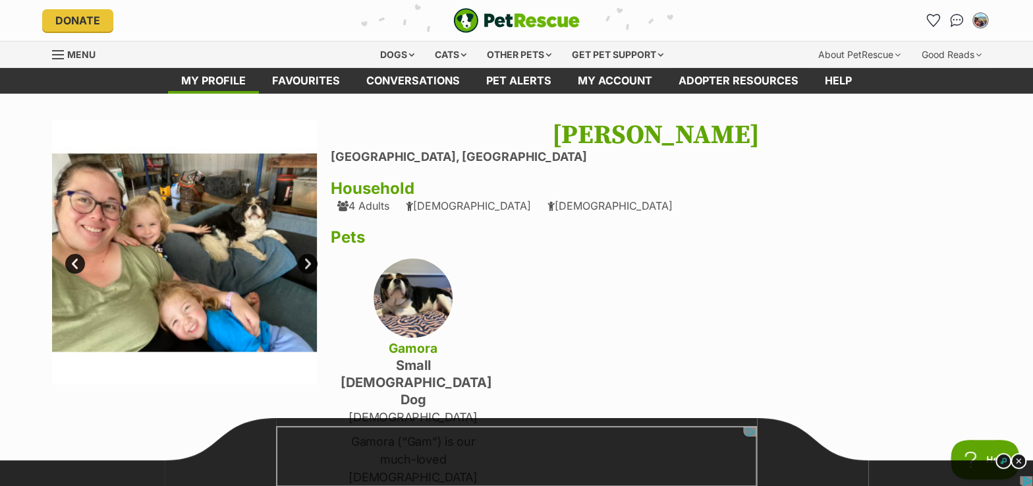
click at [304, 262] on link "Next" at bounding box center [308, 264] width 20 height 20
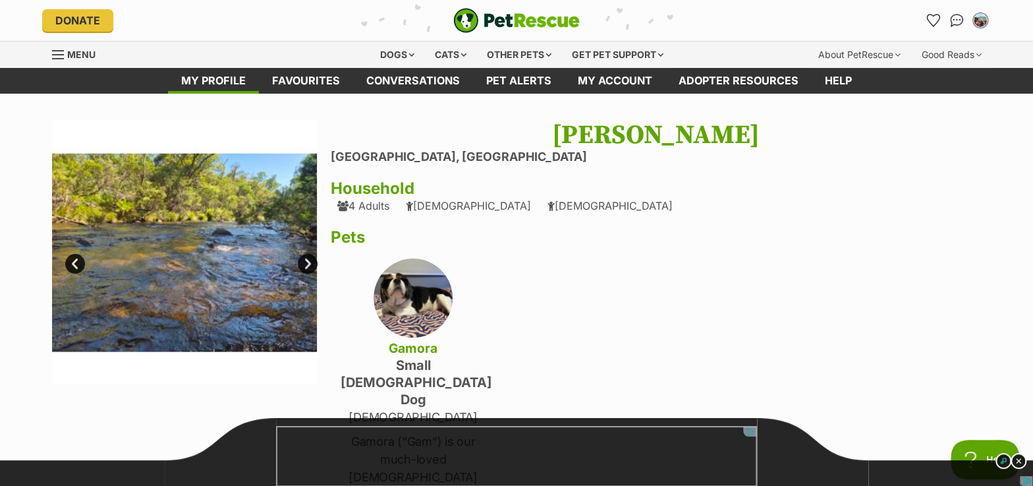
click at [304, 262] on link "Next" at bounding box center [308, 264] width 20 height 20
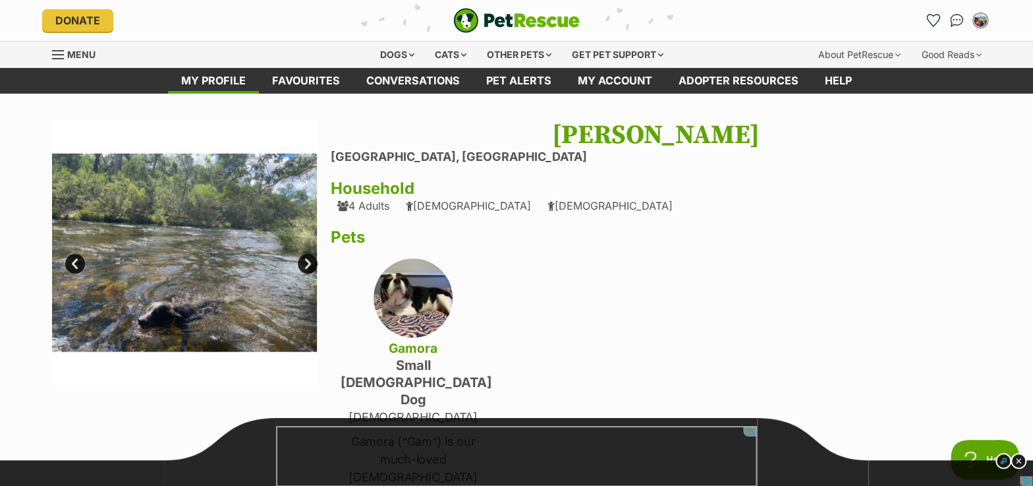
click at [304, 262] on link "Next" at bounding box center [308, 264] width 20 height 20
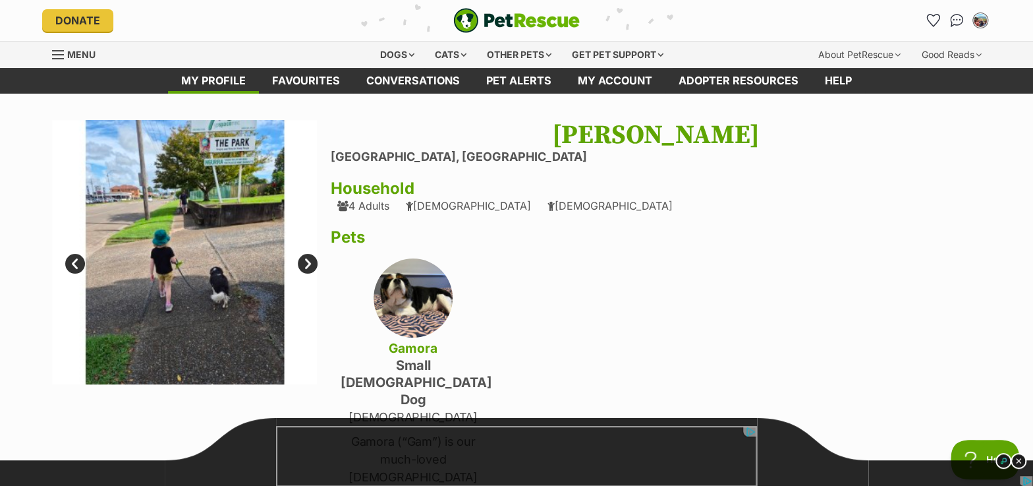
click at [304, 262] on link "Next" at bounding box center [308, 264] width 20 height 20
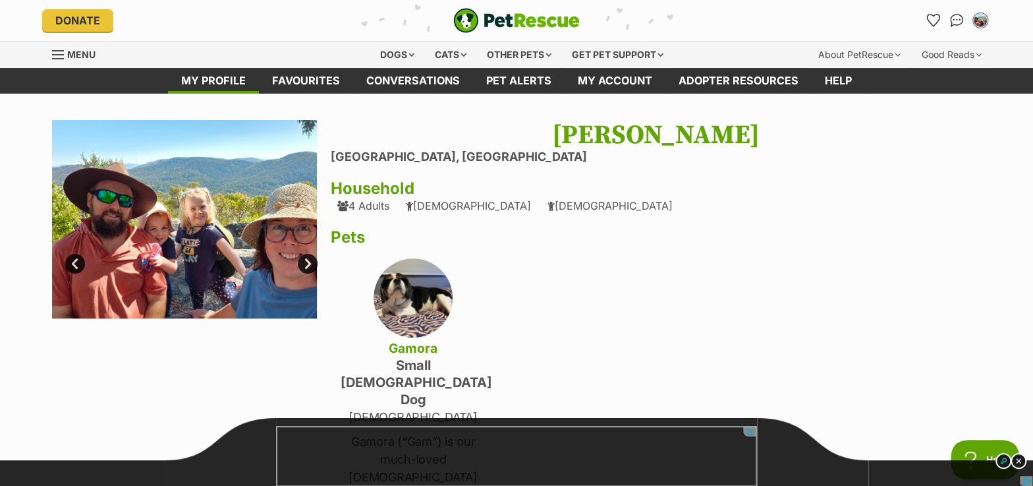
click at [304, 262] on link "Next" at bounding box center [308, 264] width 20 height 20
